Goal: Task Accomplishment & Management: Complete application form

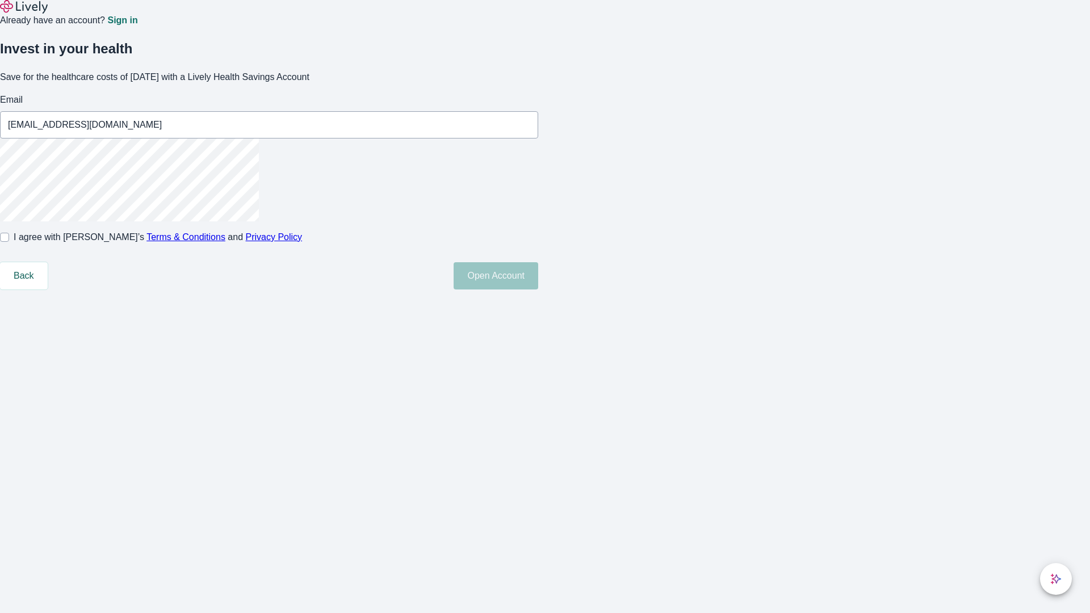
click at [9, 242] on input "I agree with Lively’s Terms & Conditions and Privacy Policy" at bounding box center [4, 237] width 9 height 9
checkbox input "true"
click at [538, 289] on button "Open Account" at bounding box center [495, 275] width 85 height 27
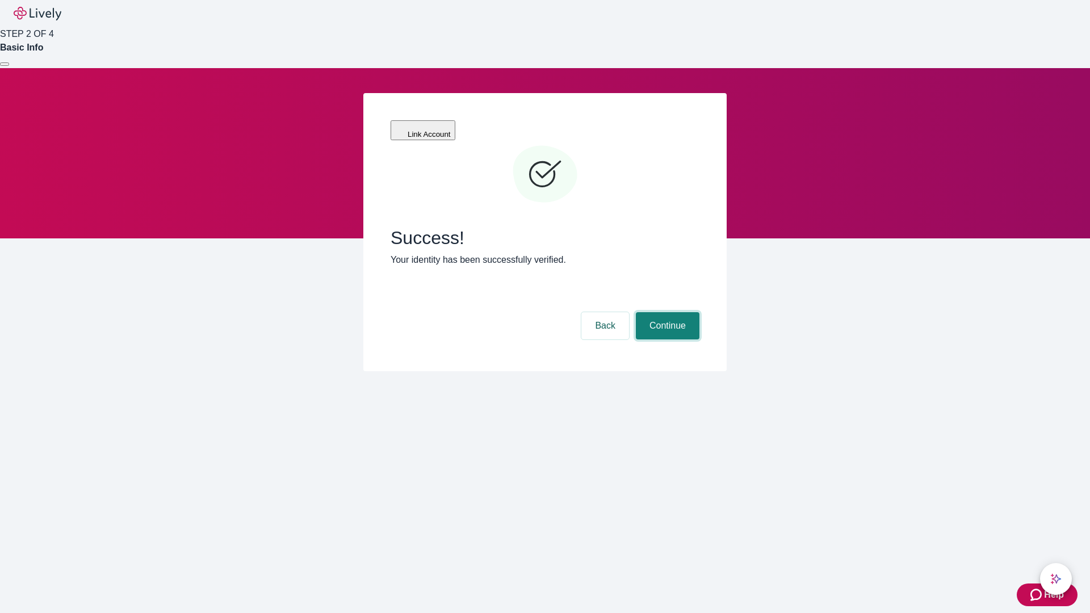
click at [666, 312] on button "Continue" at bounding box center [668, 325] width 64 height 27
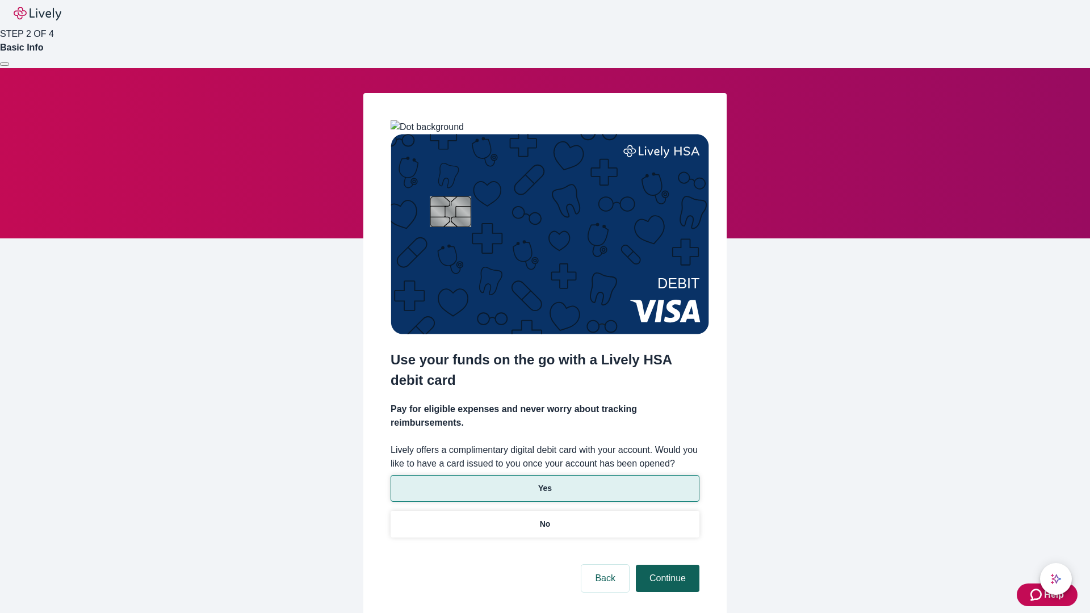
click at [544, 518] on p "No" at bounding box center [545, 524] width 11 height 12
click at [666, 565] on button "Continue" at bounding box center [668, 578] width 64 height 27
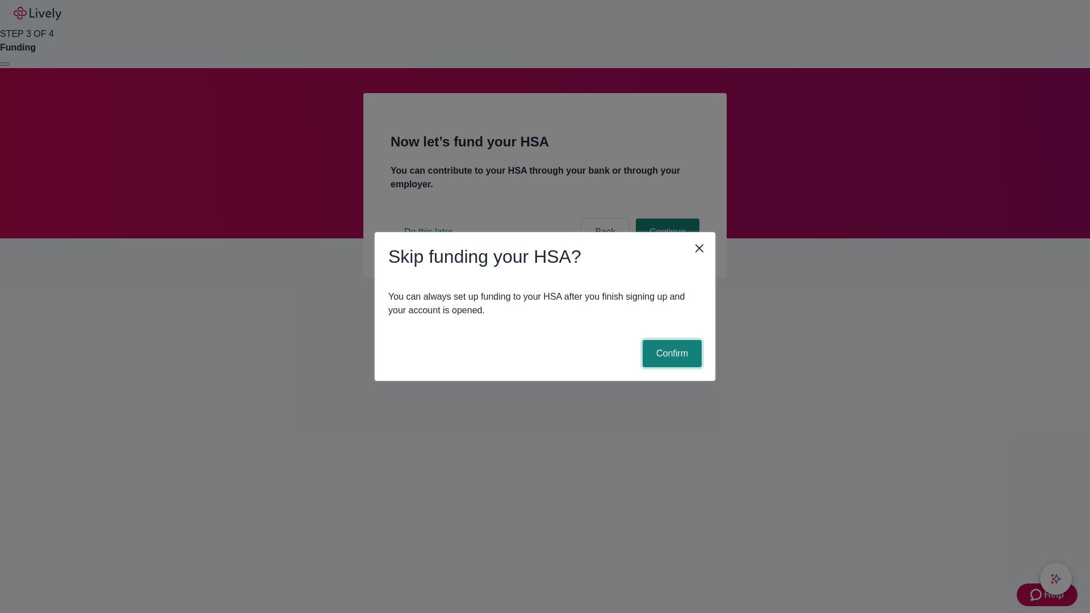
click at [670, 354] on button "Confirm" at bounding box center [671, 353] width 59 height 27
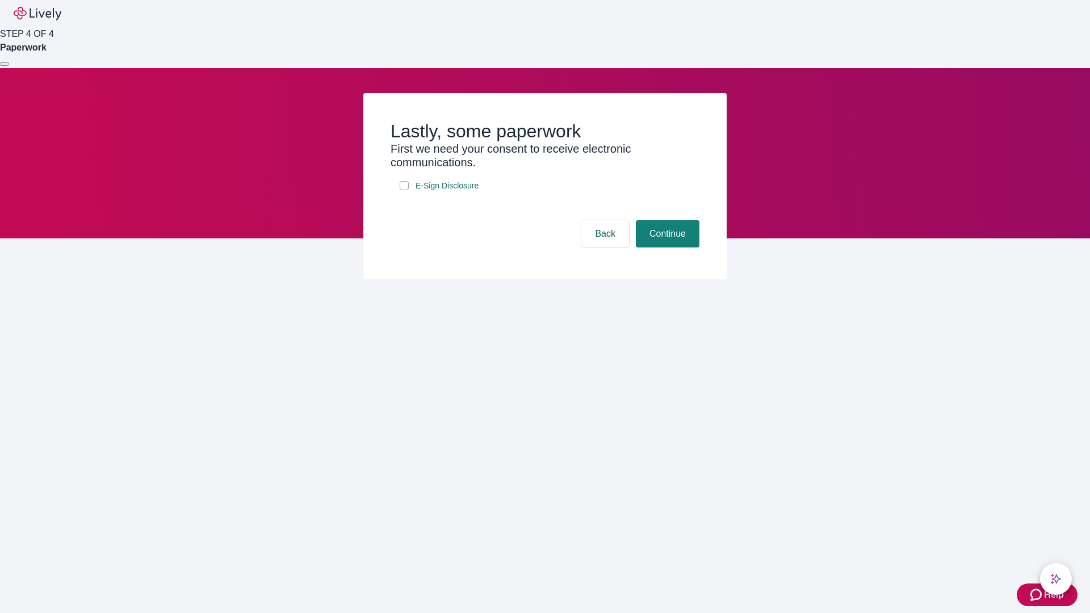
click at [404, 190] on input "E-Sign Disclosure" at bounding box center [403, 185] width 9 height 9
checkbox input "true"
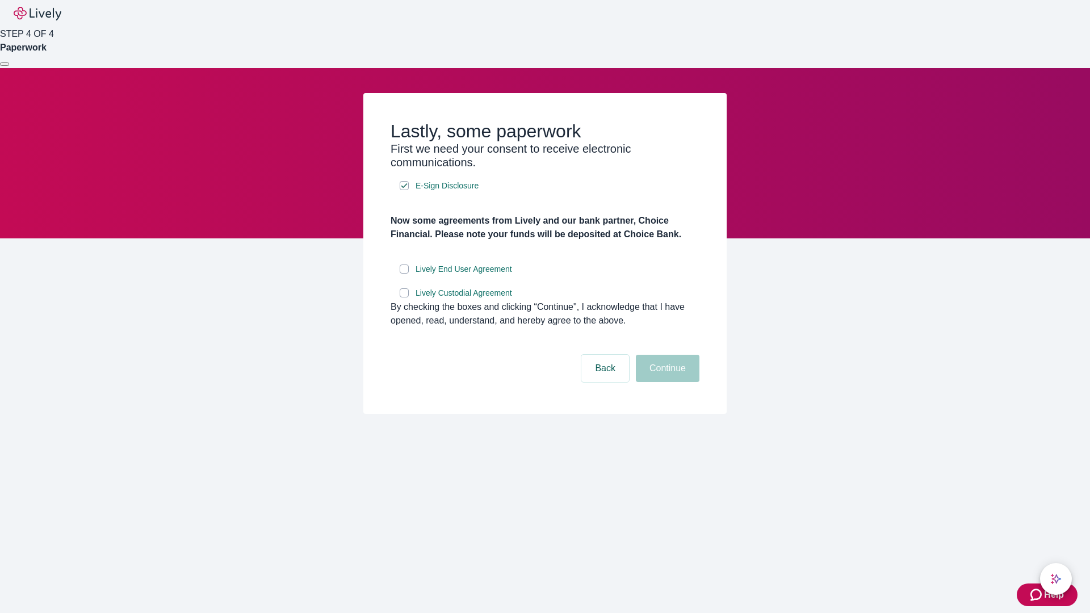
click at [404, 274] on input "Lively End User Agreement" at bounding box center [403, 268] width 9 height 9
checkbox input "true"
click at [404, 297] on input "Lively Custodial Agreement" at bounding box center [403, 292] width 9 height 9
checkbox input "true"
click at [666, 382] on button "Continue" at bounding box center [668, 368] width 64 height 27
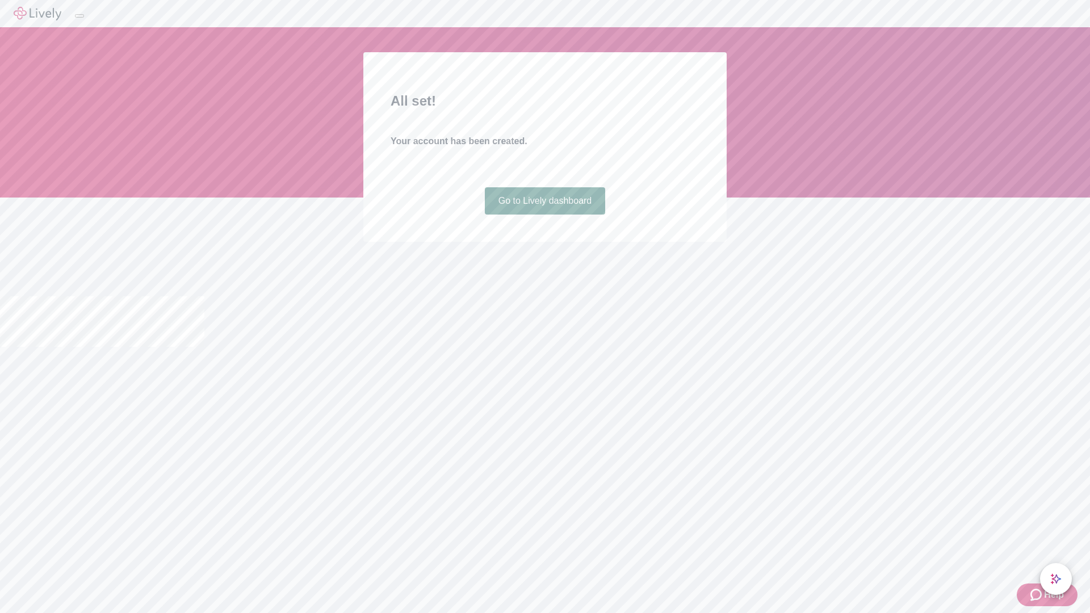
click at [544, 214] on link "Go to Lively dashboard" at bounding box center [545, 200] width 121 height 27
